Goal: Information Seeking & Learning: Learn about a topic

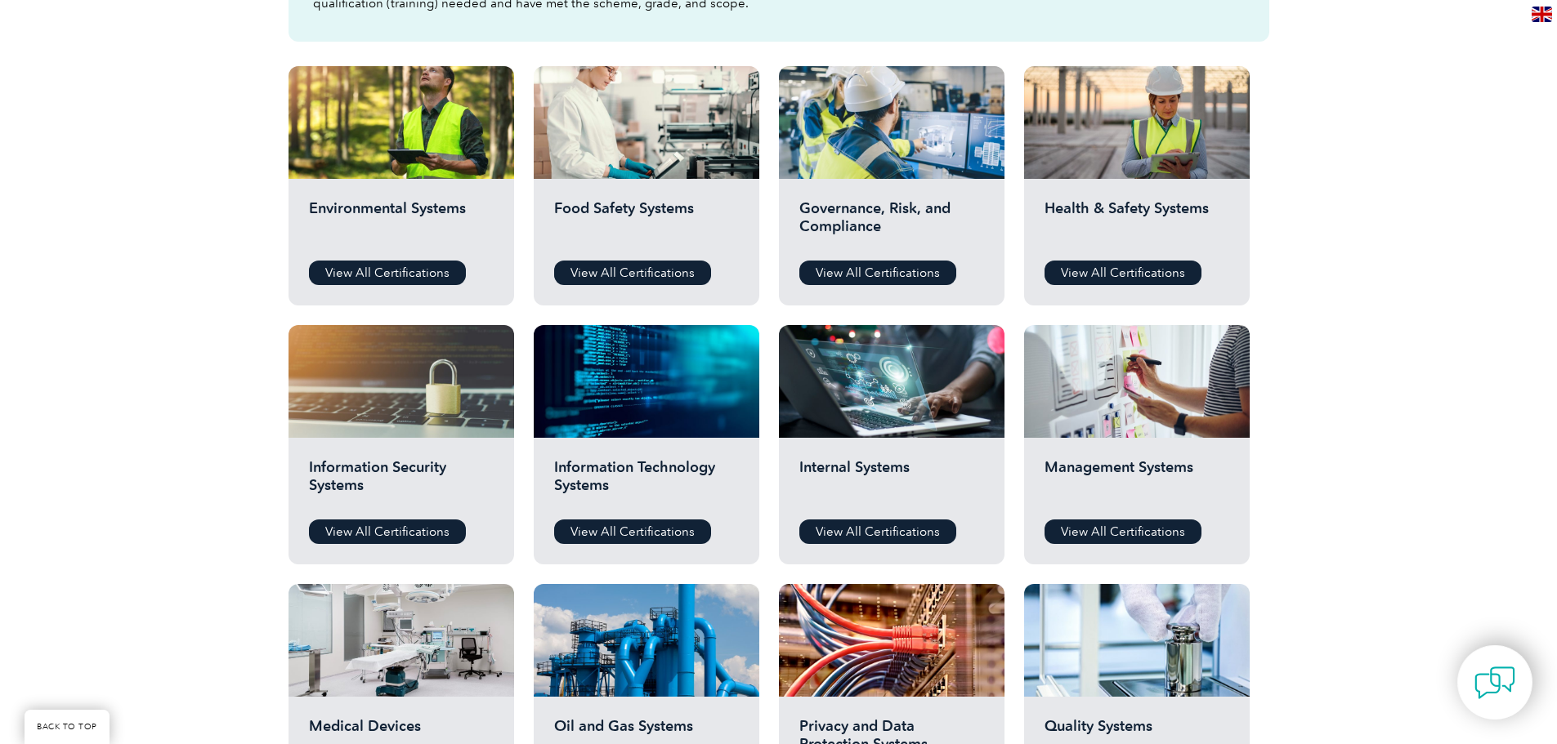
scroll to position [917, 0]
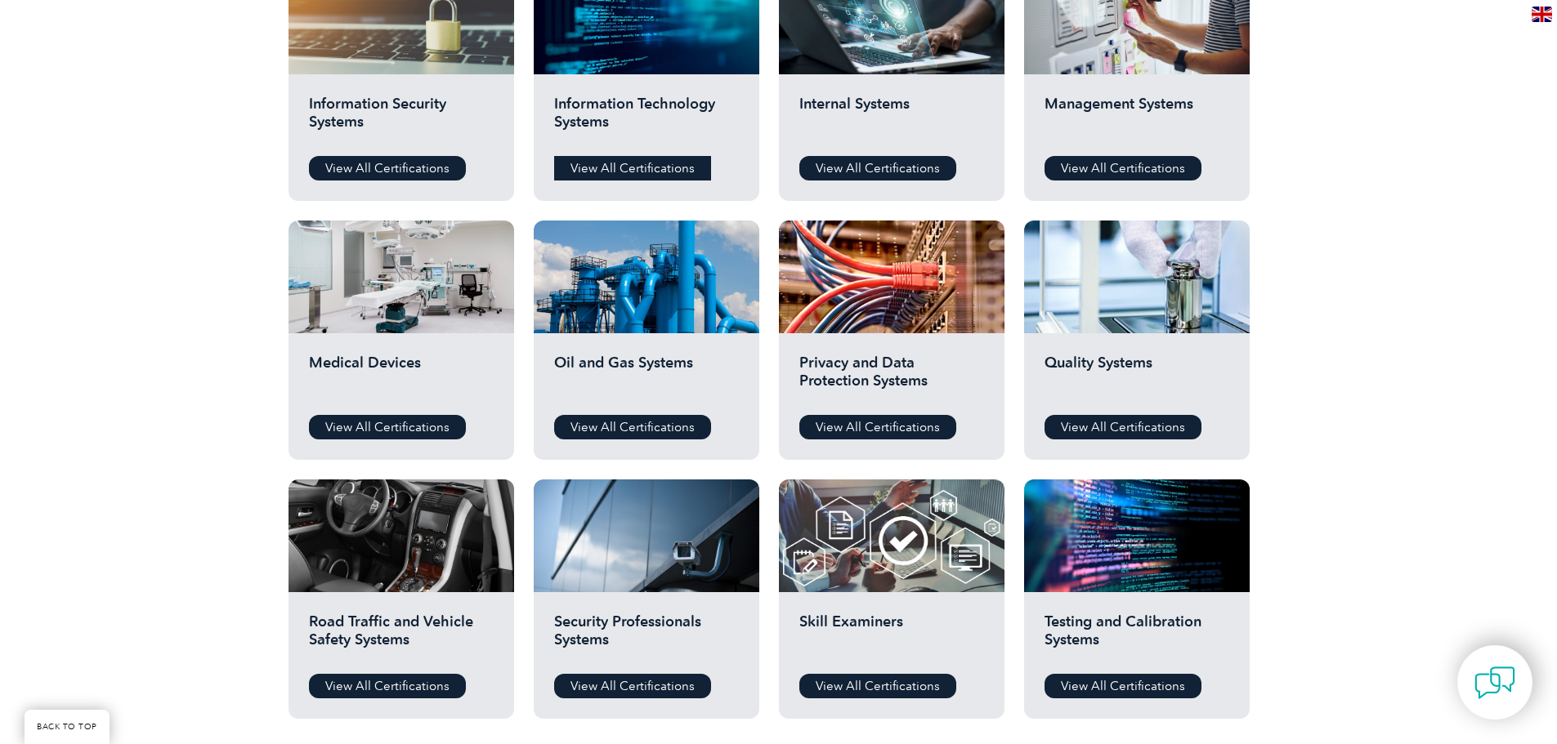
click at [635, 177] on link "View All Certifications" at bounding box center [632, 168] width 157 height 25
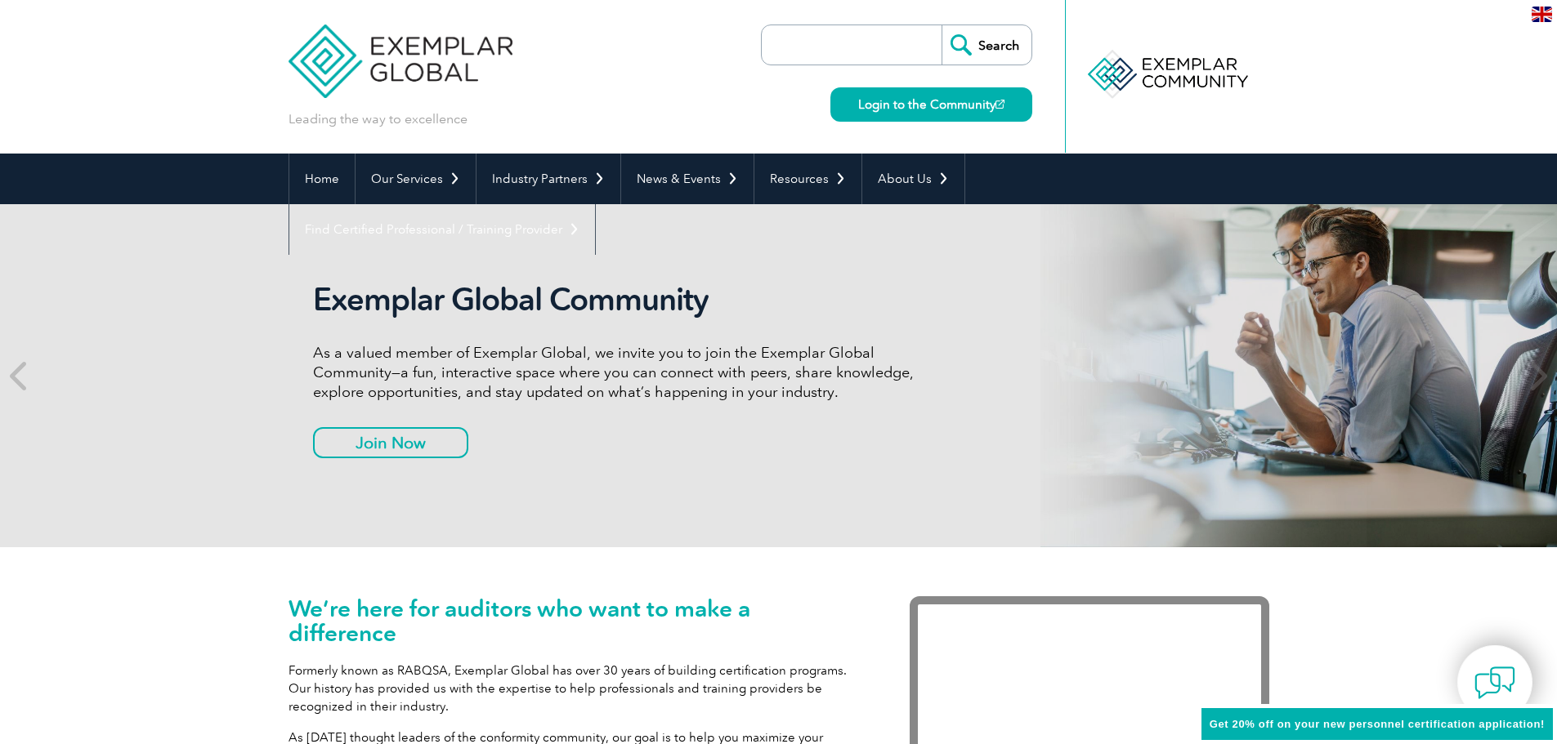
click at [468, 672] on p "Formerly known as RABQSA, Exemplar Global has over 30 years of building certifi…" at bounding box center [574, 689] width 572 height 54
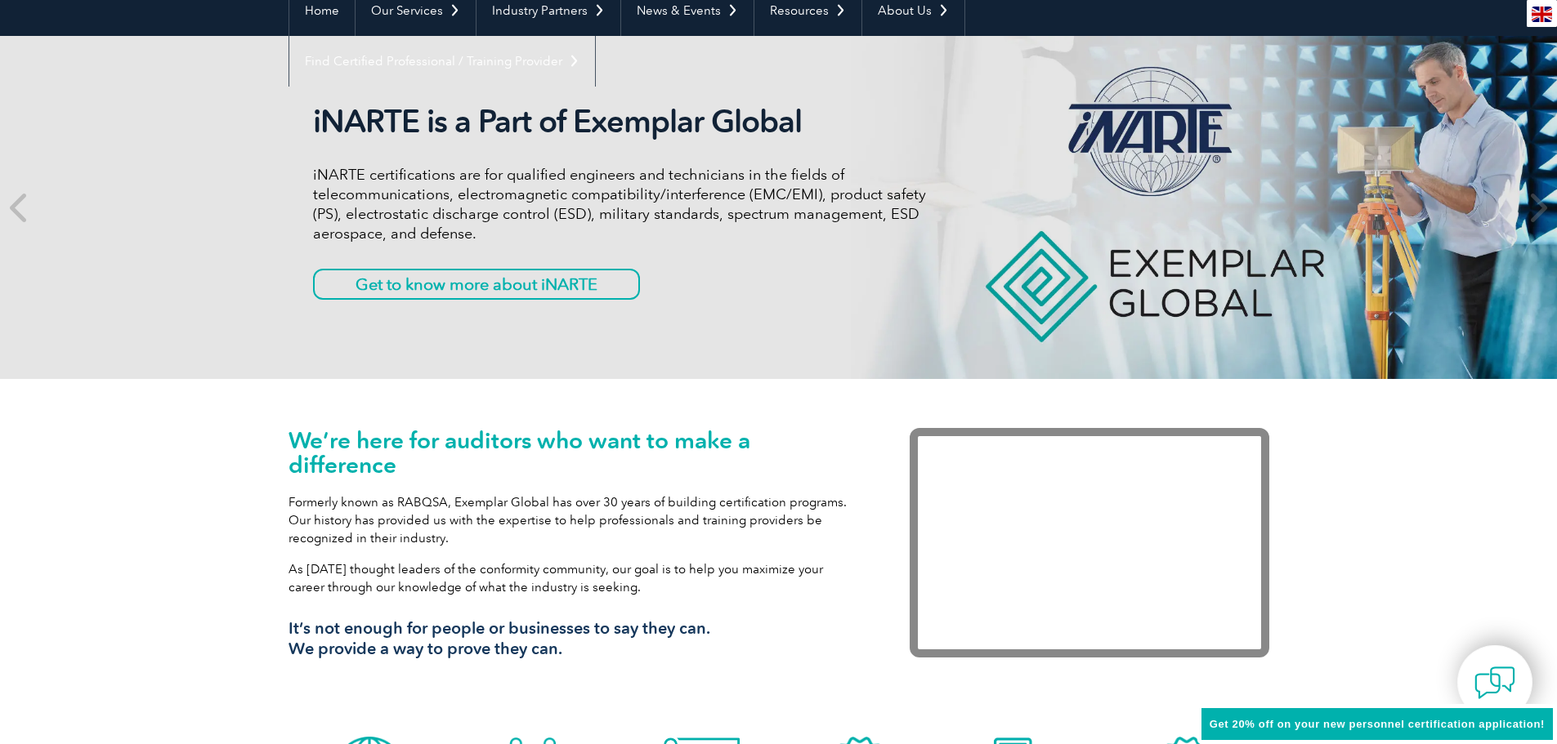
scroll to position [245, 0]
